Goal: Transaction & Acquisition: Purchase product/service

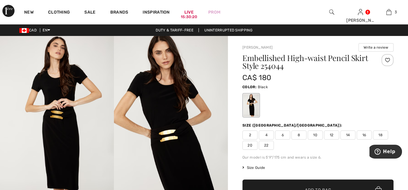
click at [363, 135] on span "16" at bounding box center [364, 135] width 15 height 9
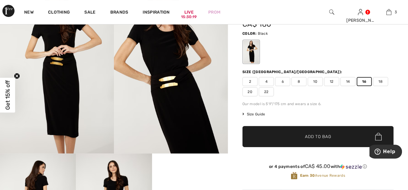
scroll to position [56, 0]
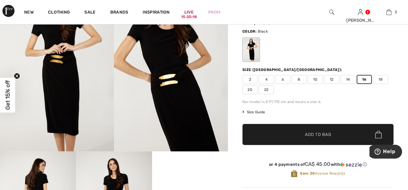
click at [329, 133] on span "Add to Bag" at bounding box center [318, 134] width 26 height 6
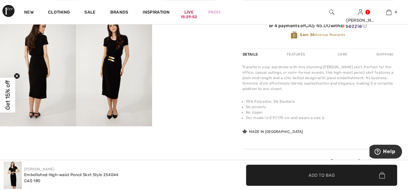
scroll to position [201, 0]
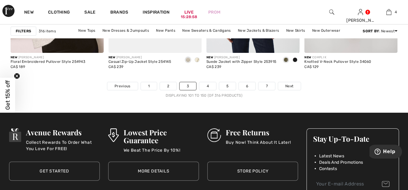
scroll to position [2642, 0]
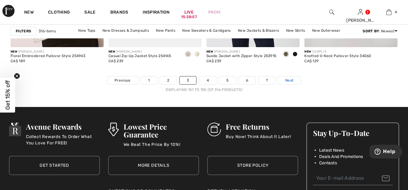
click at [288, 78] on span "Next" at bounding box center [289, 80] width 8 height 5
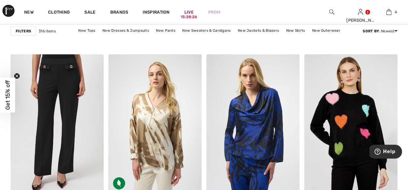
scroll to position [974, 0]
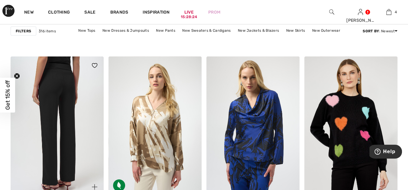
click at [67, 119] on img at bounding box center [57, 127] width 93 height 140
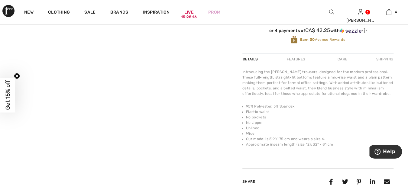
scroll to position [190, 0]
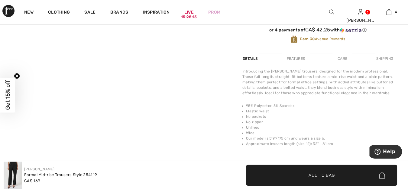
click at [47, 55] on video "Your browser does not support the video tag." at bounding box center [38, 36] width 76 height 38
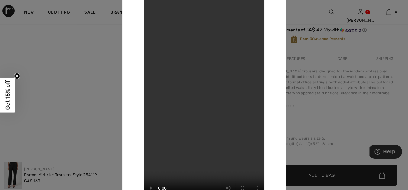
click at [90, 70] on div at bounding box center [204, 95] width 408 height 190
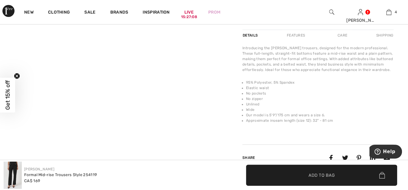
scroll to position [213, 0]
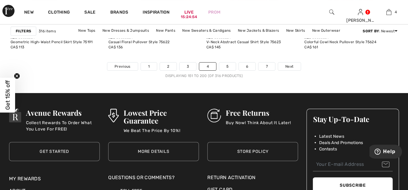
scroll to position [2664, 0]
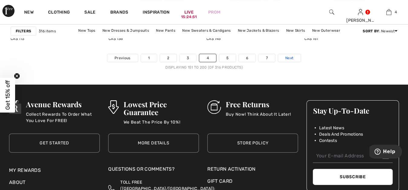
click at [289, 56] on span "Next" at bounding box center [289, 57] width 8 height 5
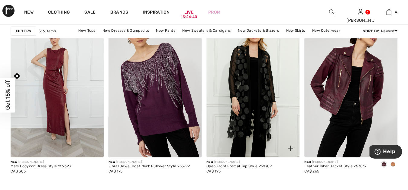
scroll to position [996, 0]
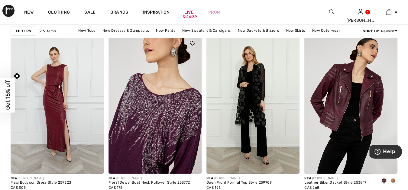
click at [146, 89] on img at bounding box center [155, 104] width 93 height 140
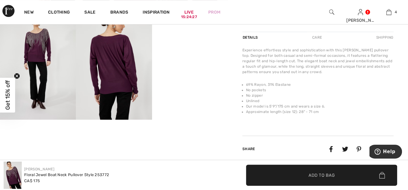
scroll to position [201, 0]
click at [179, 44] on video "Your browser does not support the video tag." at bounding box center [190, 25] width 76 height 38
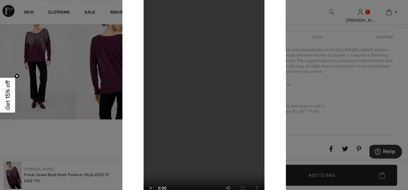
click at [307, 83] on div at bounding box center [204, 95] width 408 height 190
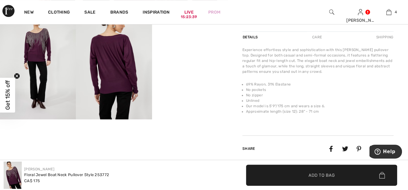
click at [131, 80] on img at bounding box center [114, 63] width 76 height 114
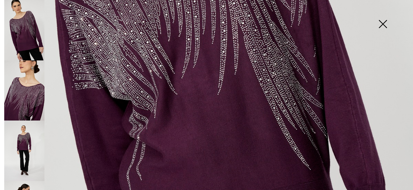
scroll to position [235, 0]
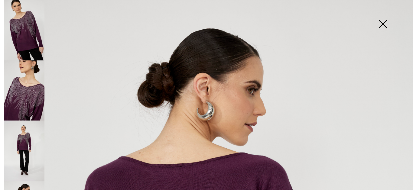
scroll to position [0, 0]
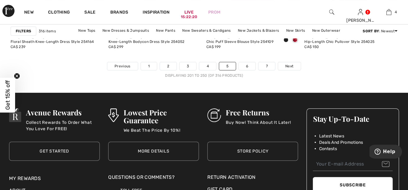
scroll to position [2676, 0]
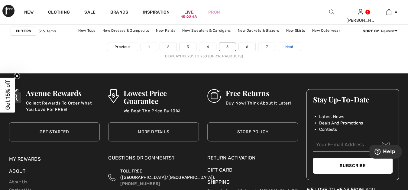
click at [287, 44] on span "Next" at bounding box center [289, 46] width 8 height 5
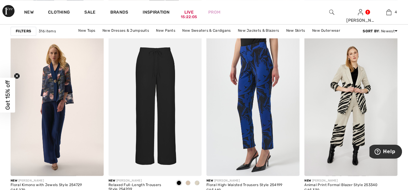
scroll to position [593, 0]
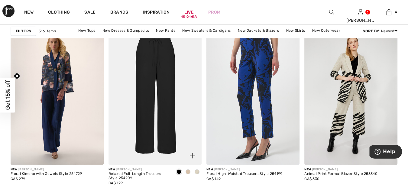
click at [150, 62] on img at bounding box center [155, 95] width 93 height 140
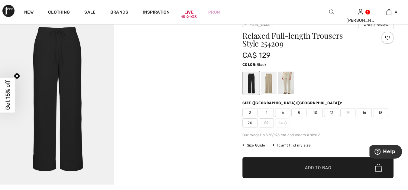
scroll to position [22, 0]
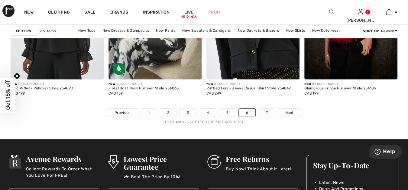
scroll to position [2653, 0]
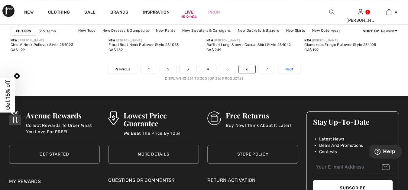
click at [289, 67] on span "Next" at bounding box center [289, 69] width 8 height 5
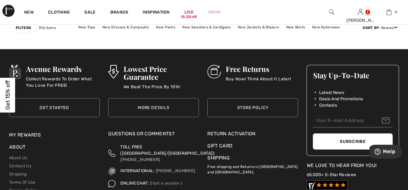
scroll to position [1008, 0]
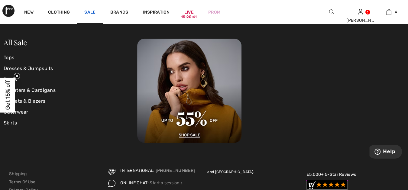
click at [93, 11] on link "Sale" at bounding box center [89, 13] width 11 height 6
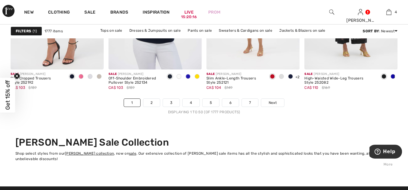
scroll to position [2553, 0]
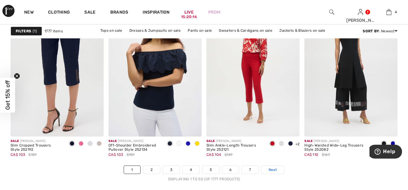
click at [273, 167] on span "Next" at bounding box center [272, 169] width 8 height 5
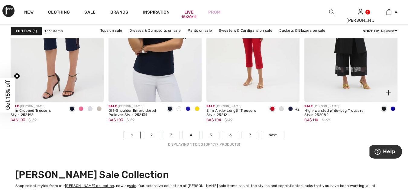
scroll to position [2535, 0]
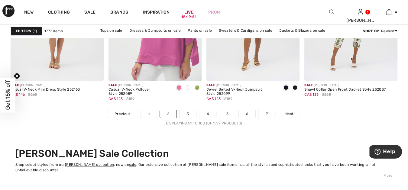
scroll to position [2676, 0]
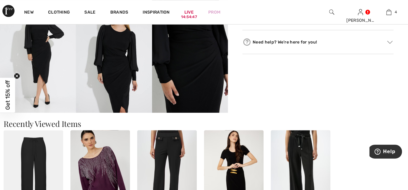
scroll to position [202, 0]
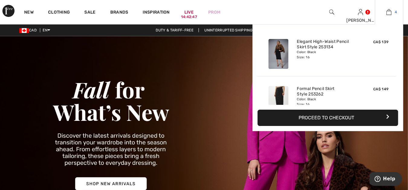
click at [389, 12] on img at bounding box center [388, 11] width 5 height 7
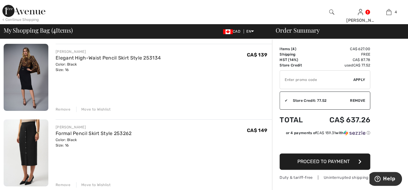
scroll to position [44, 0]
click at [117, 57] on link "Elegant High-Waist Pencil Skirt Style 253134" at bounding box center [108, 58] width 105 height 6
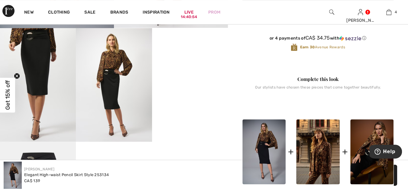
scroll to position [246, 0]
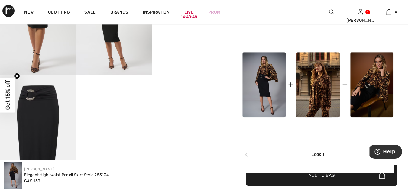
click at [251, 32] on div "+ +" at bounding box center [317, 85] width 151 height 106
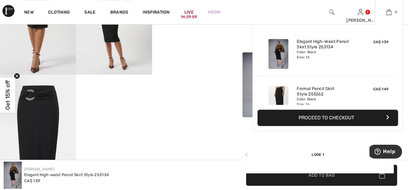
click at [389, 12] on img at bounding box center [388, 11] width 5 height 7
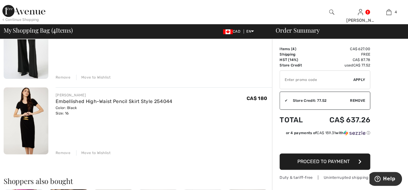
scroll to position [224, 0]
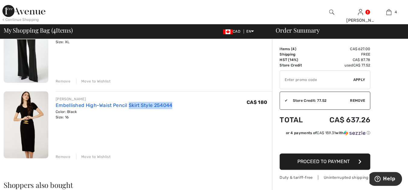
drag, startPoint x: 161, startPoint y: 104, endPoint x: 128, endPoint y: 104, distance: 33.6
click at [128, 104] on div "[PERSON_NAME] Embellished High-Waist Pencil Skirt Style 254044 Color: Black Siz…" at bounding box center [164, 108] width 216 height 24
copy link "Skirt Style 254044"
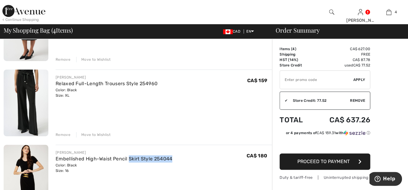
scroll to position [168, 0]
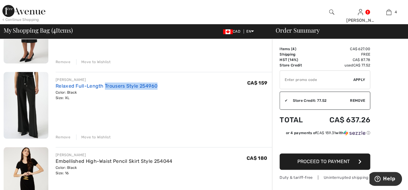
drag, startPoint x: 157, startPoint y: 85, endPoint x: 105, endPoint y: 83, distance: 52.0
click at [105, 83] on div "[PERSON_NAME] Relaxed Full-Length Trousers Style 254960 Color: Black Size: XL F…" at bounding box center [164, 89] width 216 height 24
copy link "Trousers Style 254960"
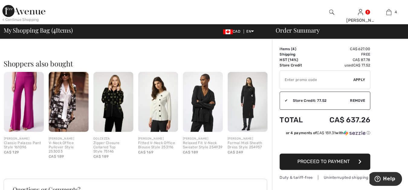
scroll to position [369, 0]
